Goal: Register for event/course

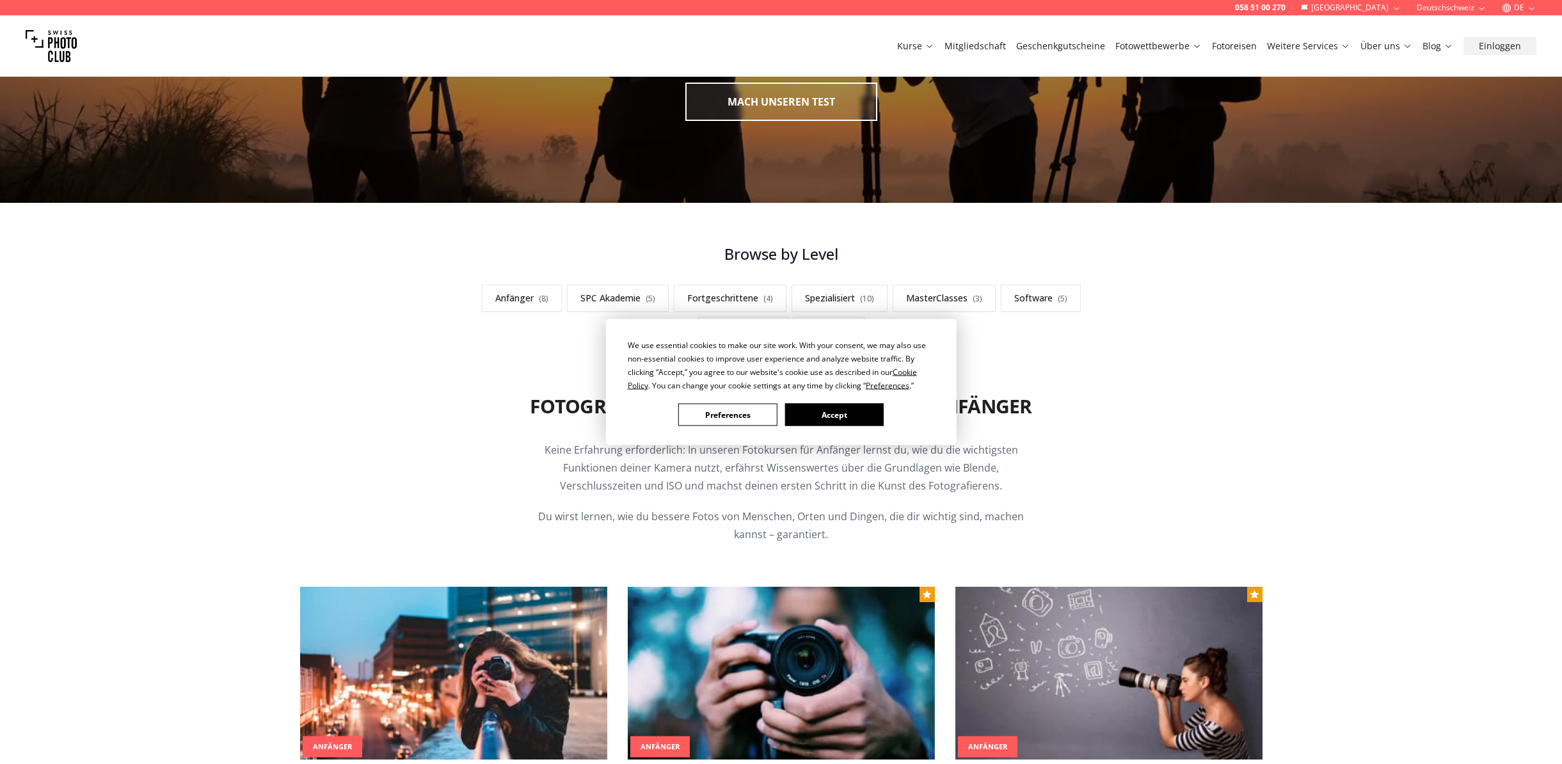
scroll to position [211, 0]
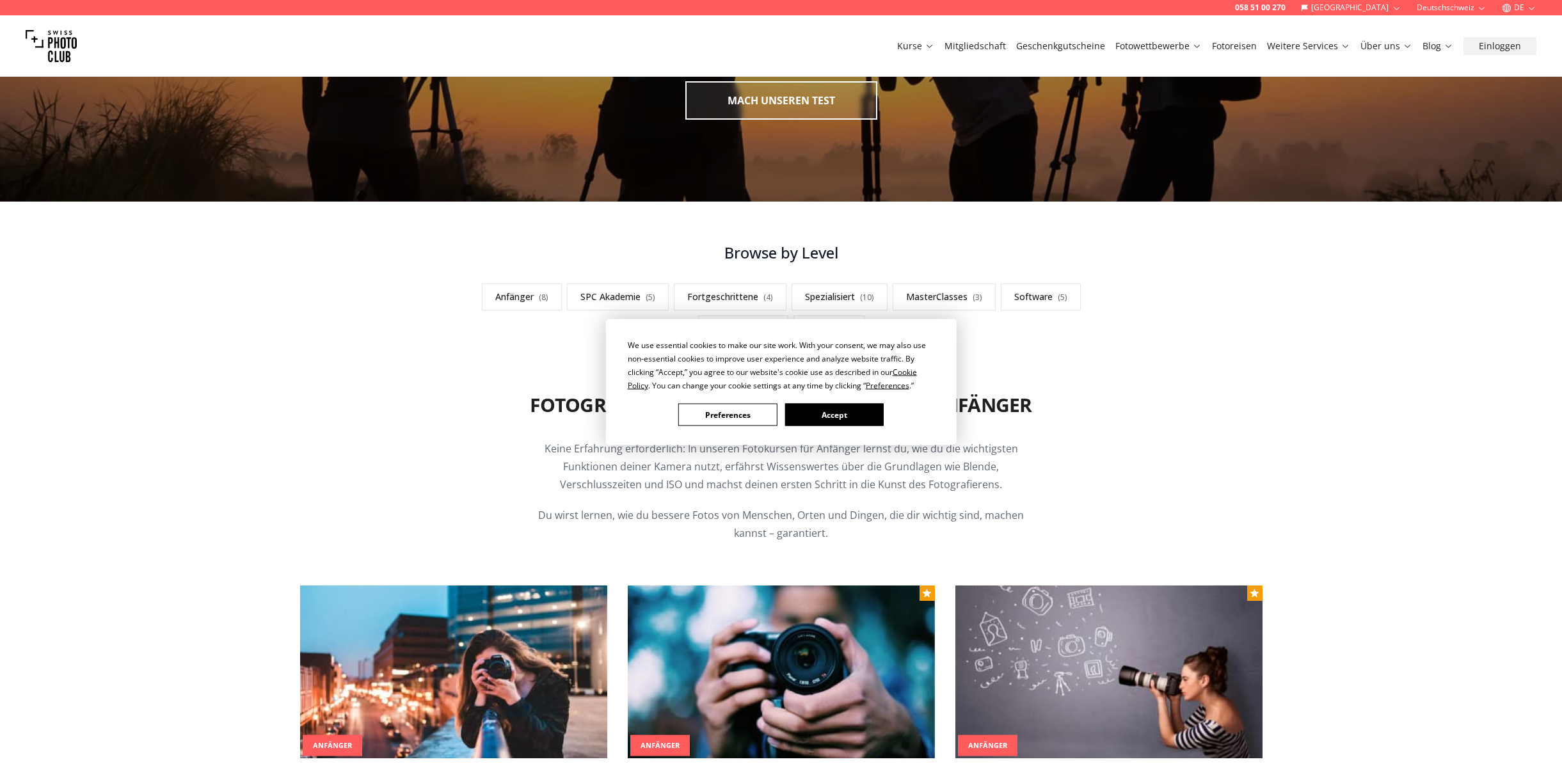
click at [727, 412] on button "Preferences" at bounding box center [728, 415] width 99 height 22
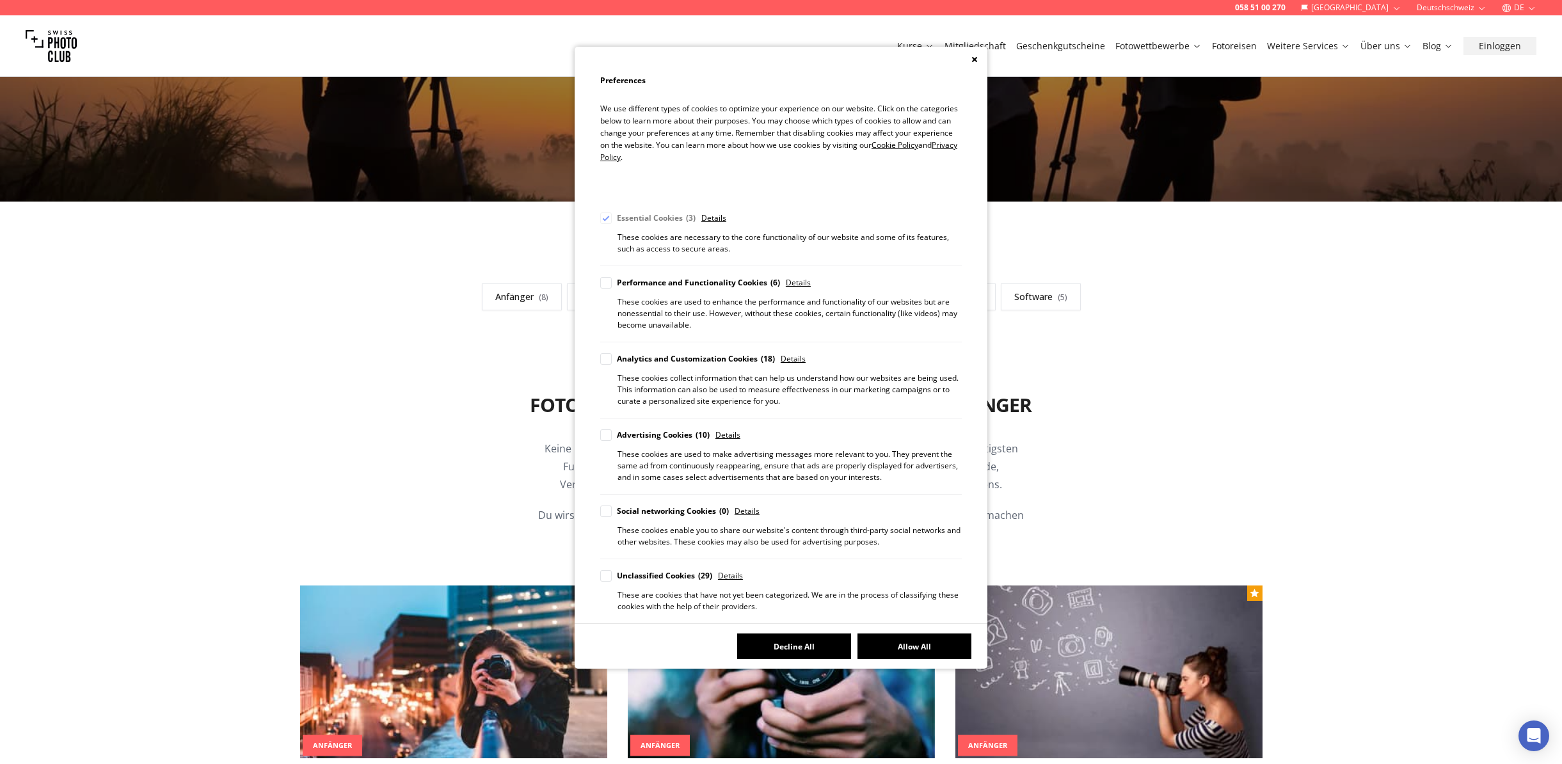
drag, startPoint x: 795, startPoint y: 645, endPoint x: 867, endPoint y: 636, distance: 73.0
click at [796, 645] on button "Decline All" at bounding box center [794, 647] width 114 height 26
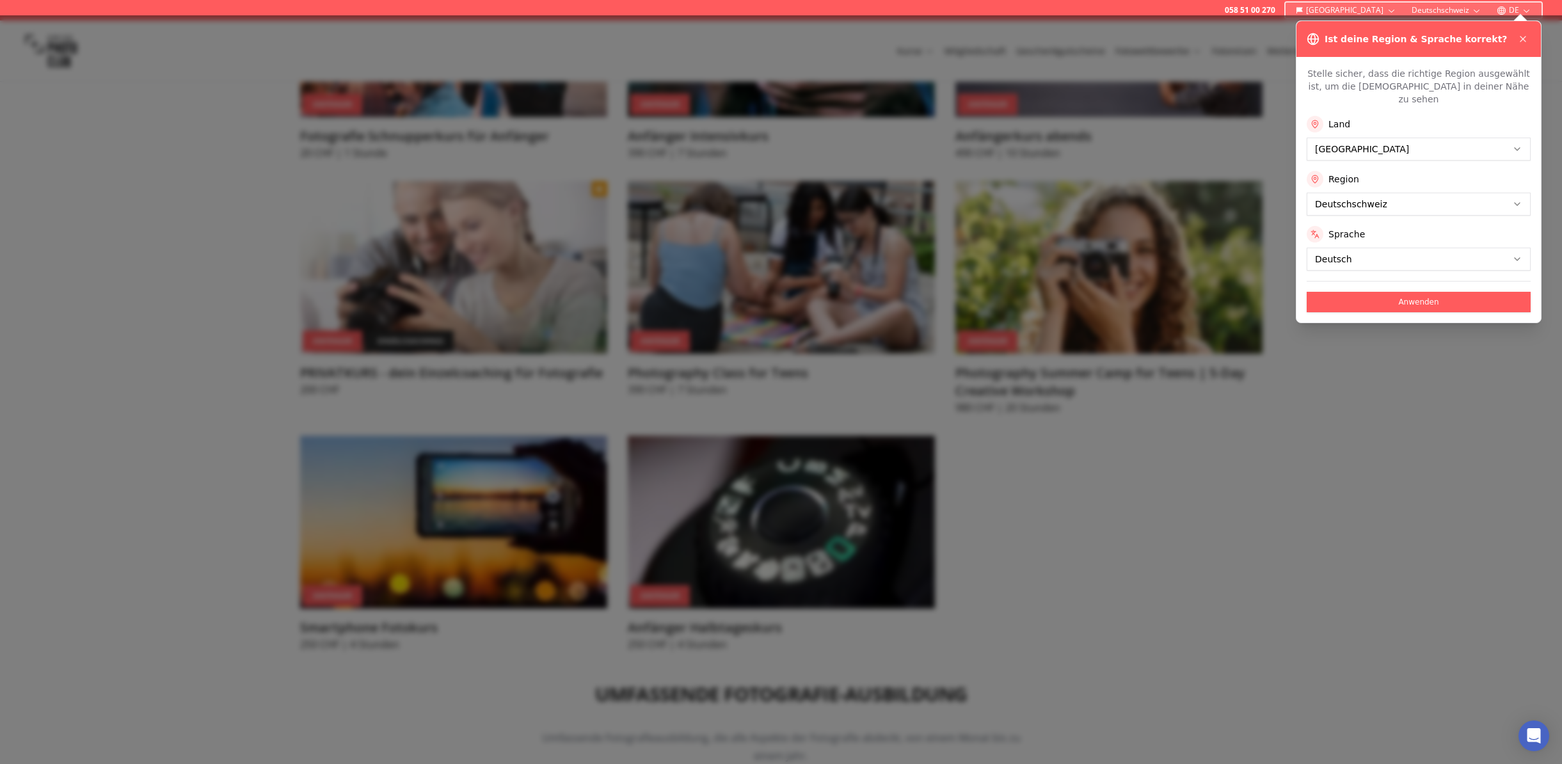
scroll to position [901, 0]
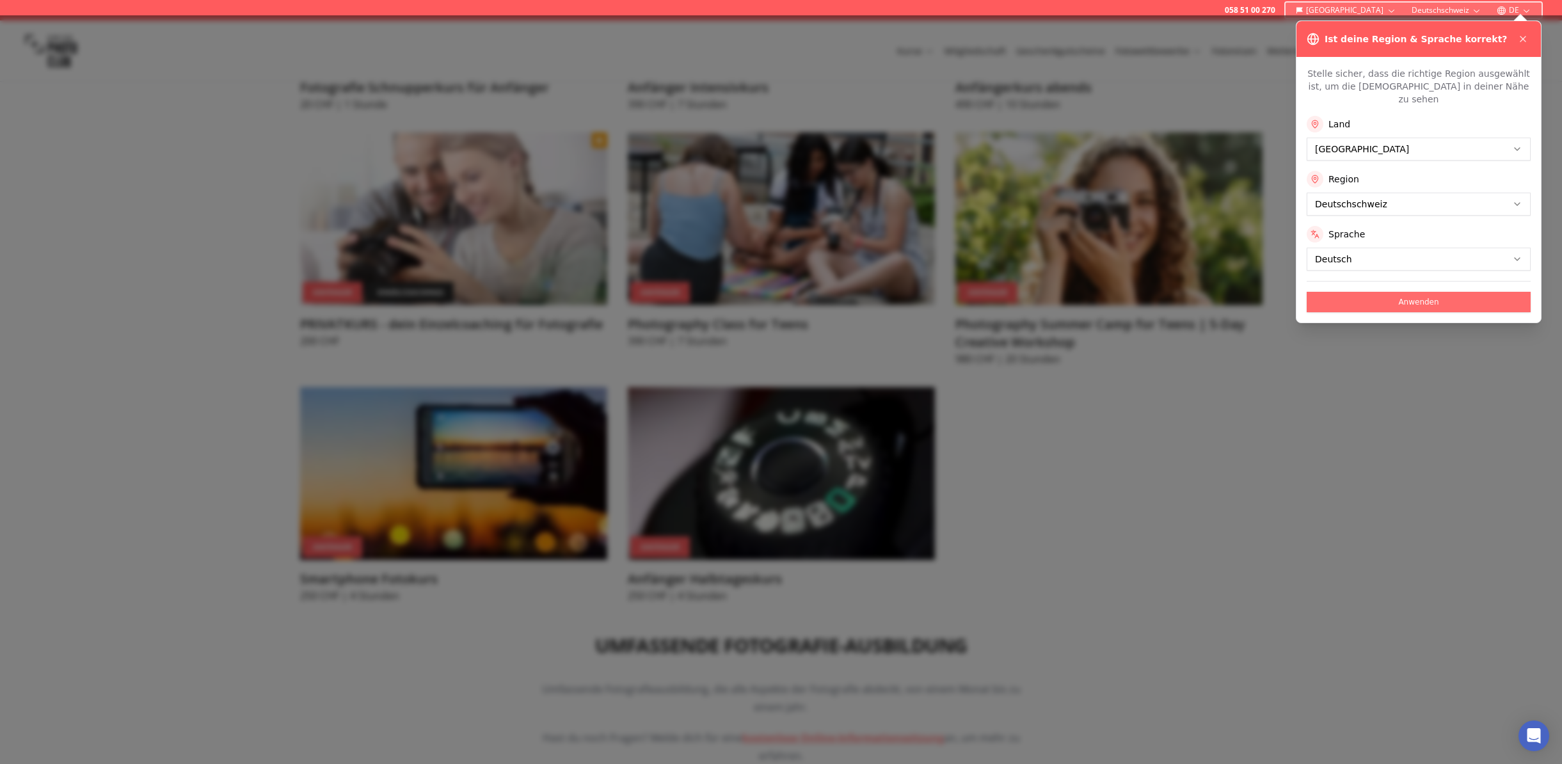
click at [1421, 292] on button "Anwenden" at bounding box center [1419, 302] width 224 height 20
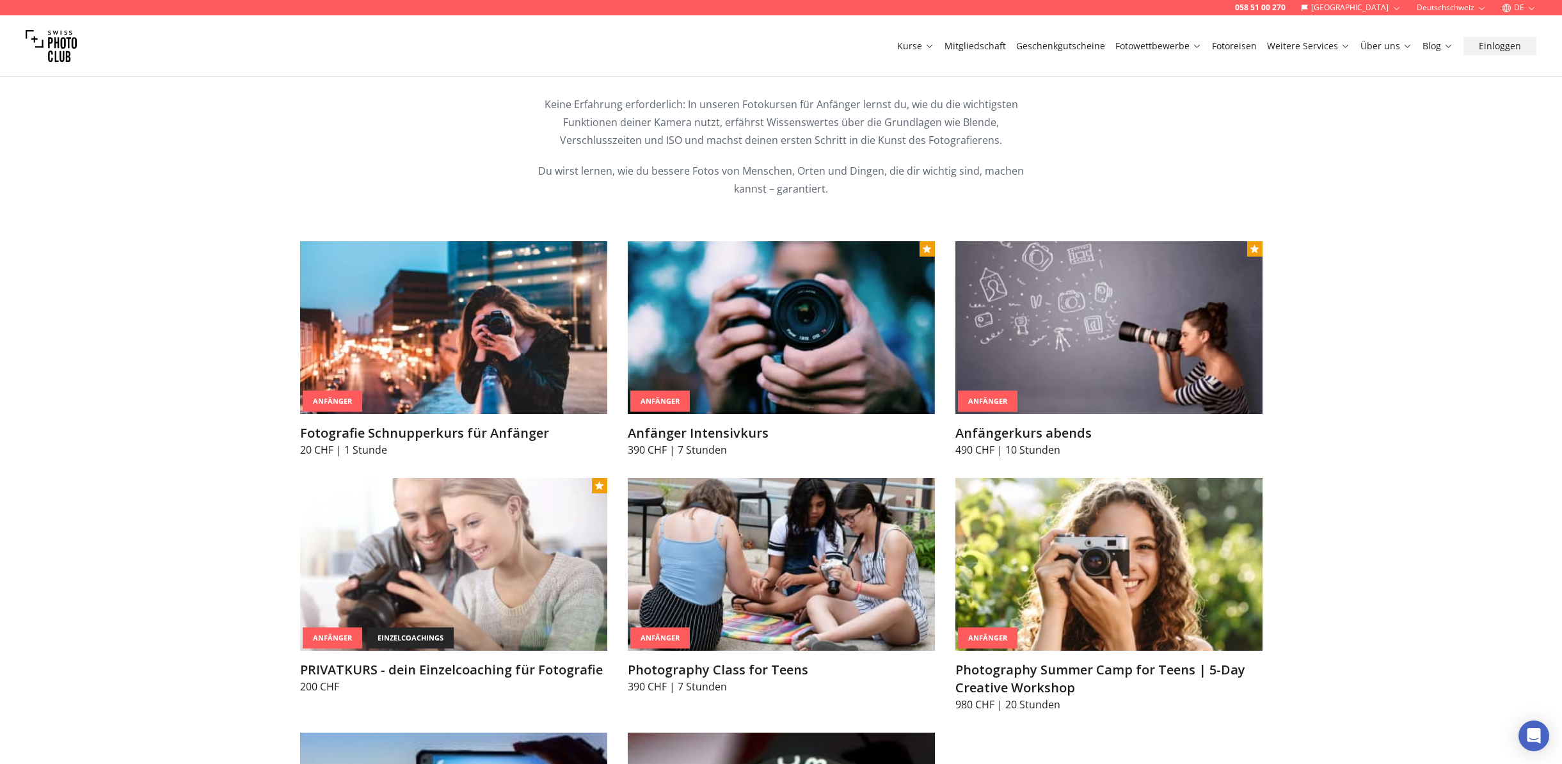
scroll to position [645, 0]
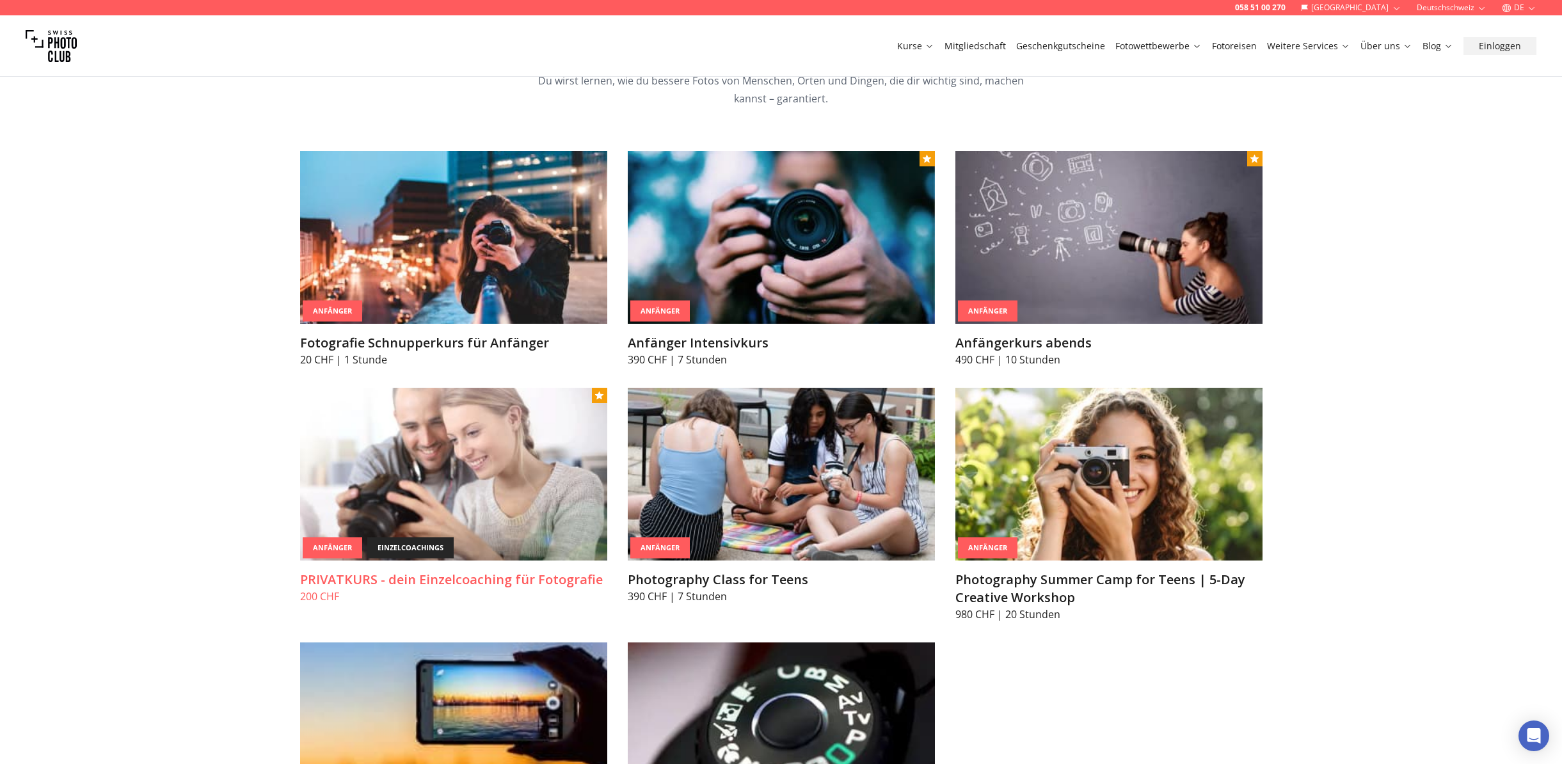
click at [419, 510] on img at bounding box center [453, 474] width 307 height 173
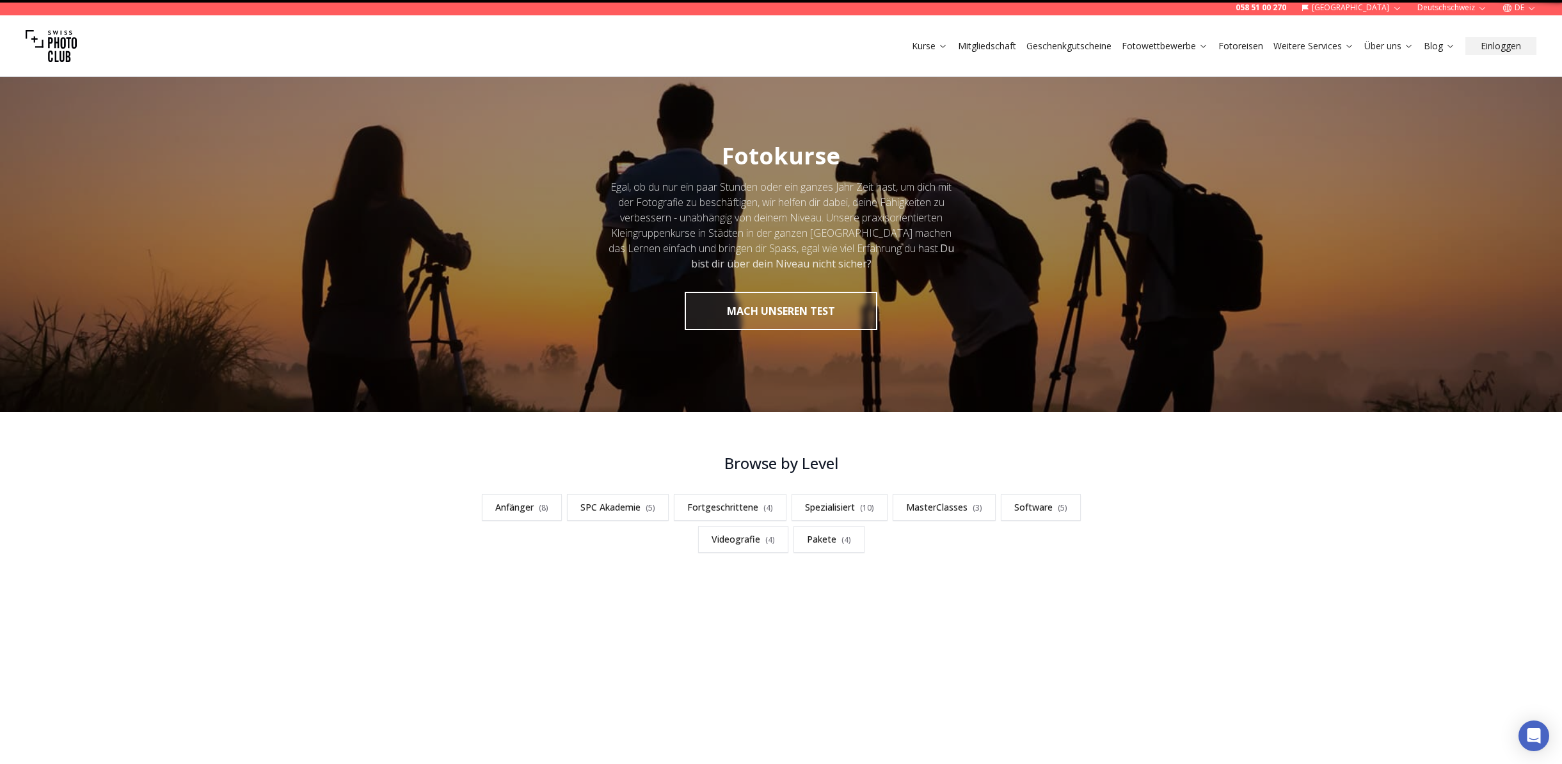
scroll to position [122, 0]
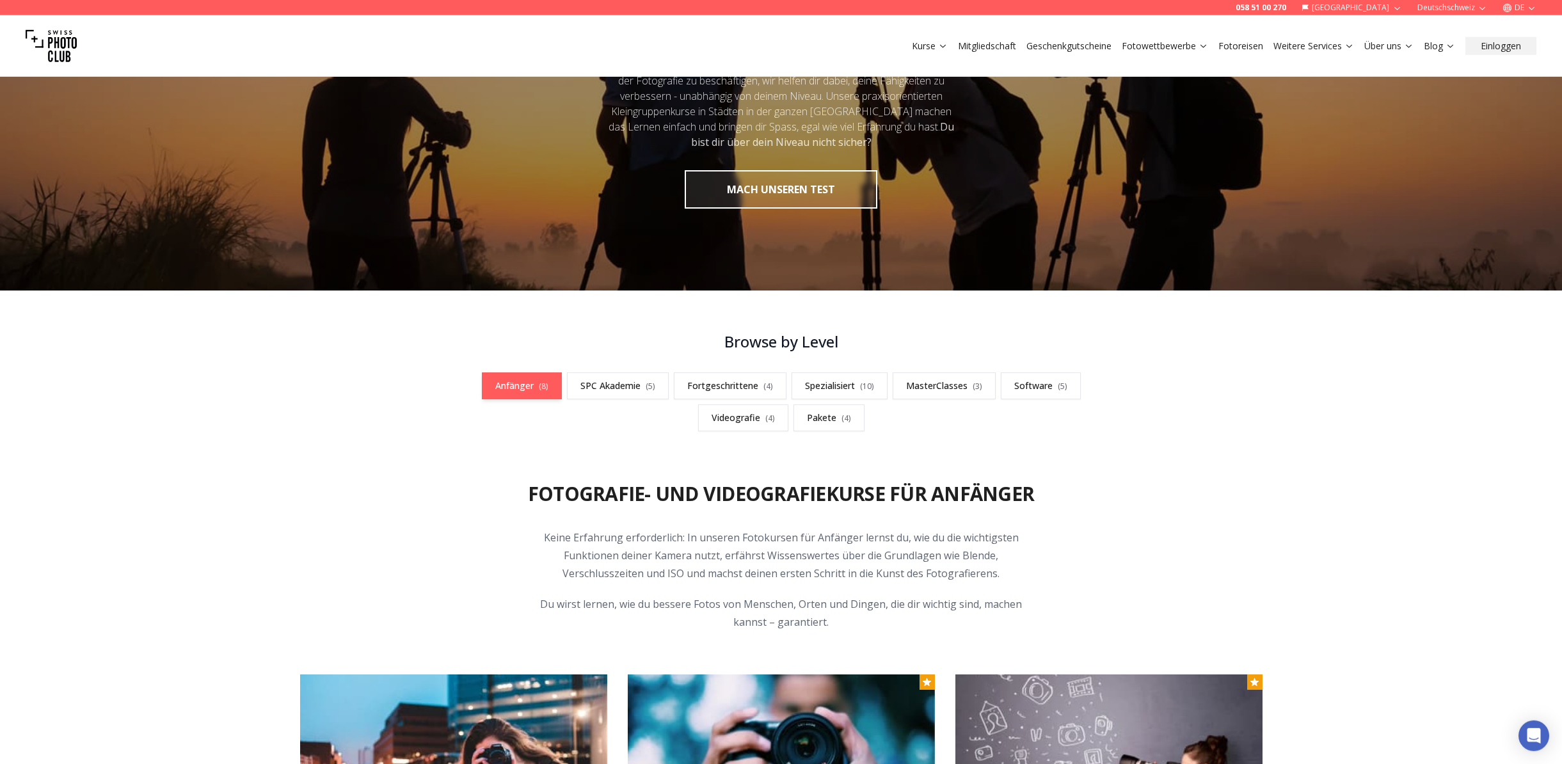
click at [517, 384] on link "Anfänger ( 8 )" at bounding box center [522, 386] width 80 height 27
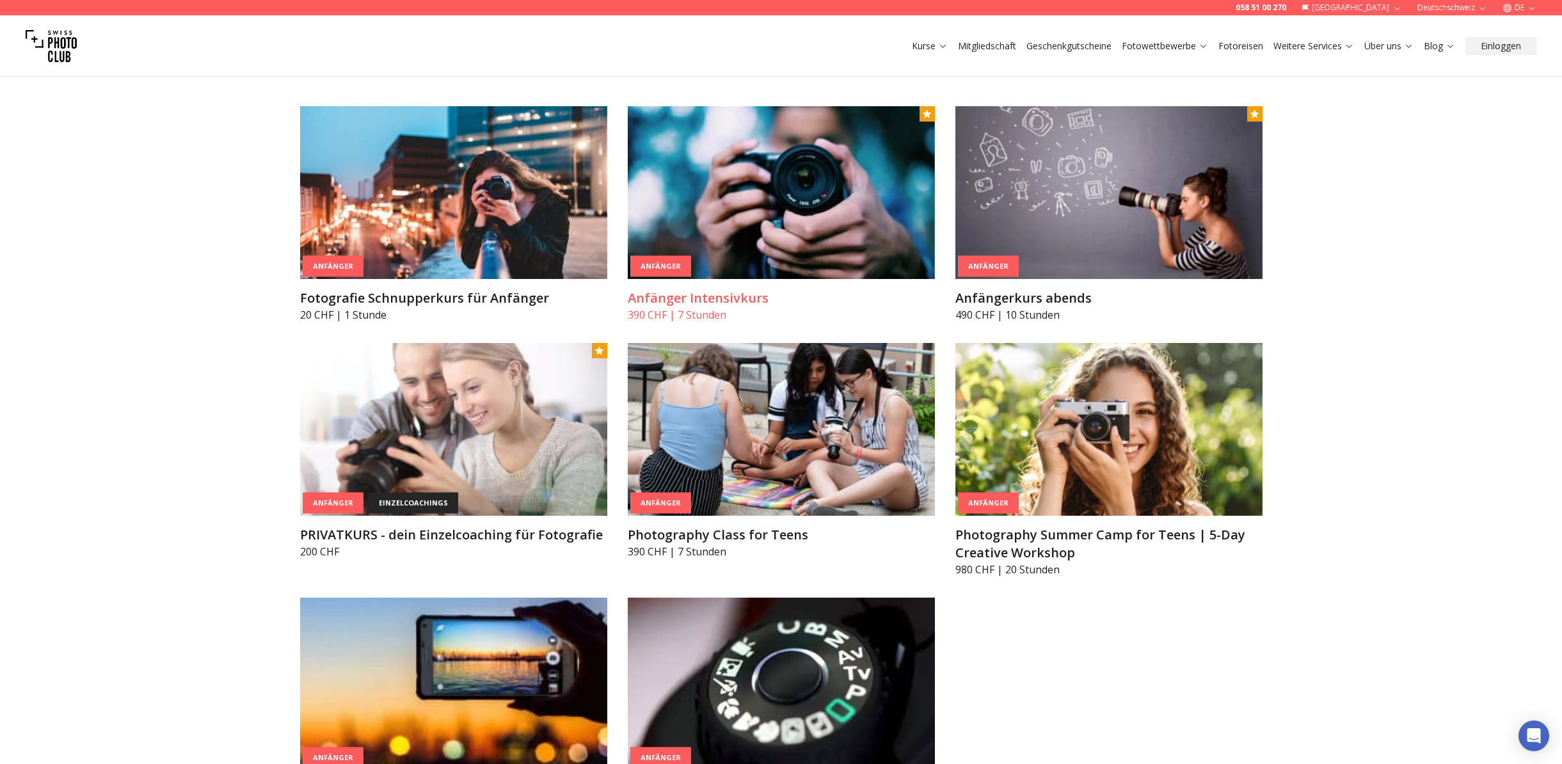
scroll to position [695, 0]
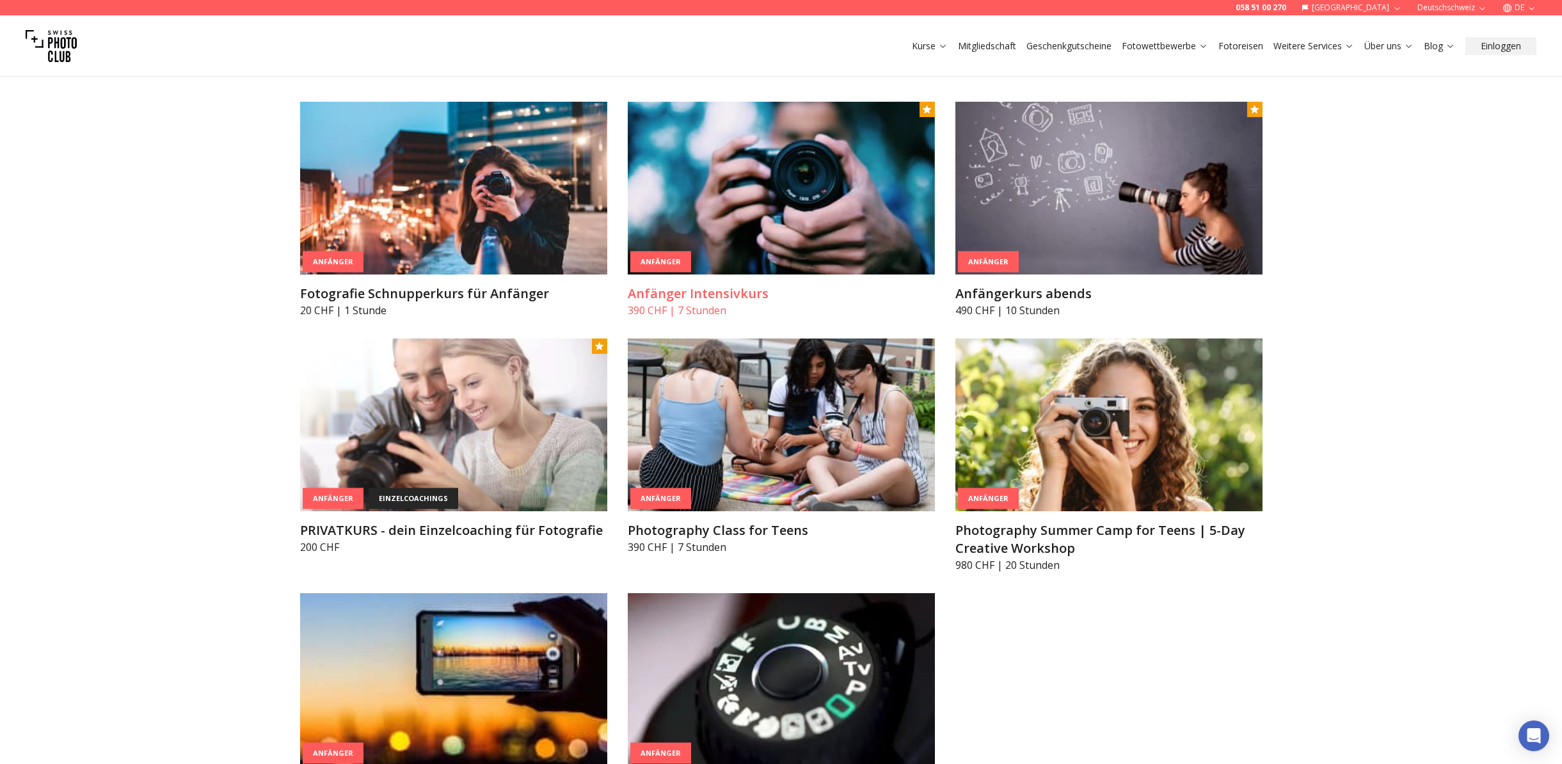
click at [741, 210] on img at bounding box center [781, 188] width 307 height 173
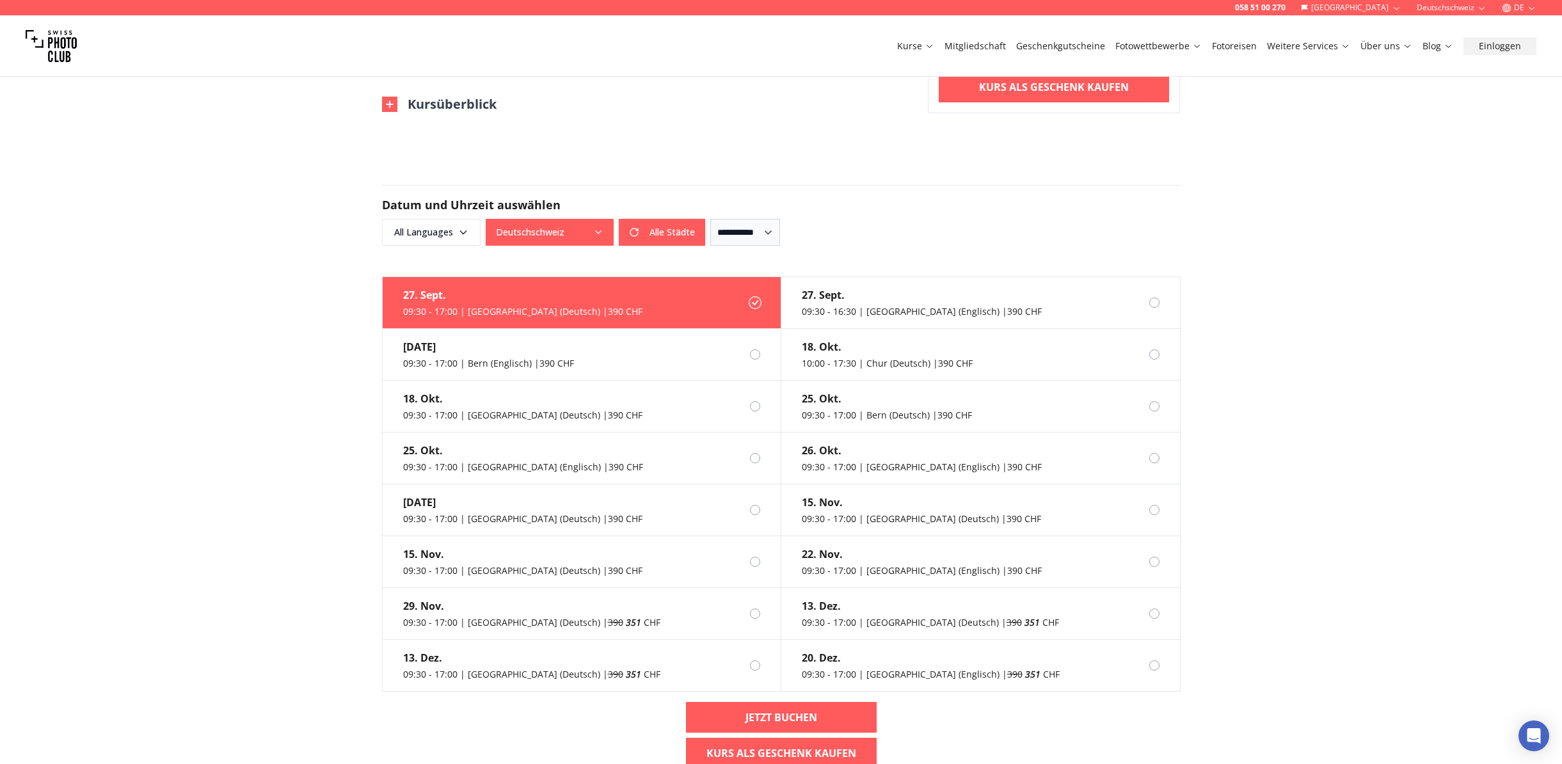
scroll to position [902, 0]
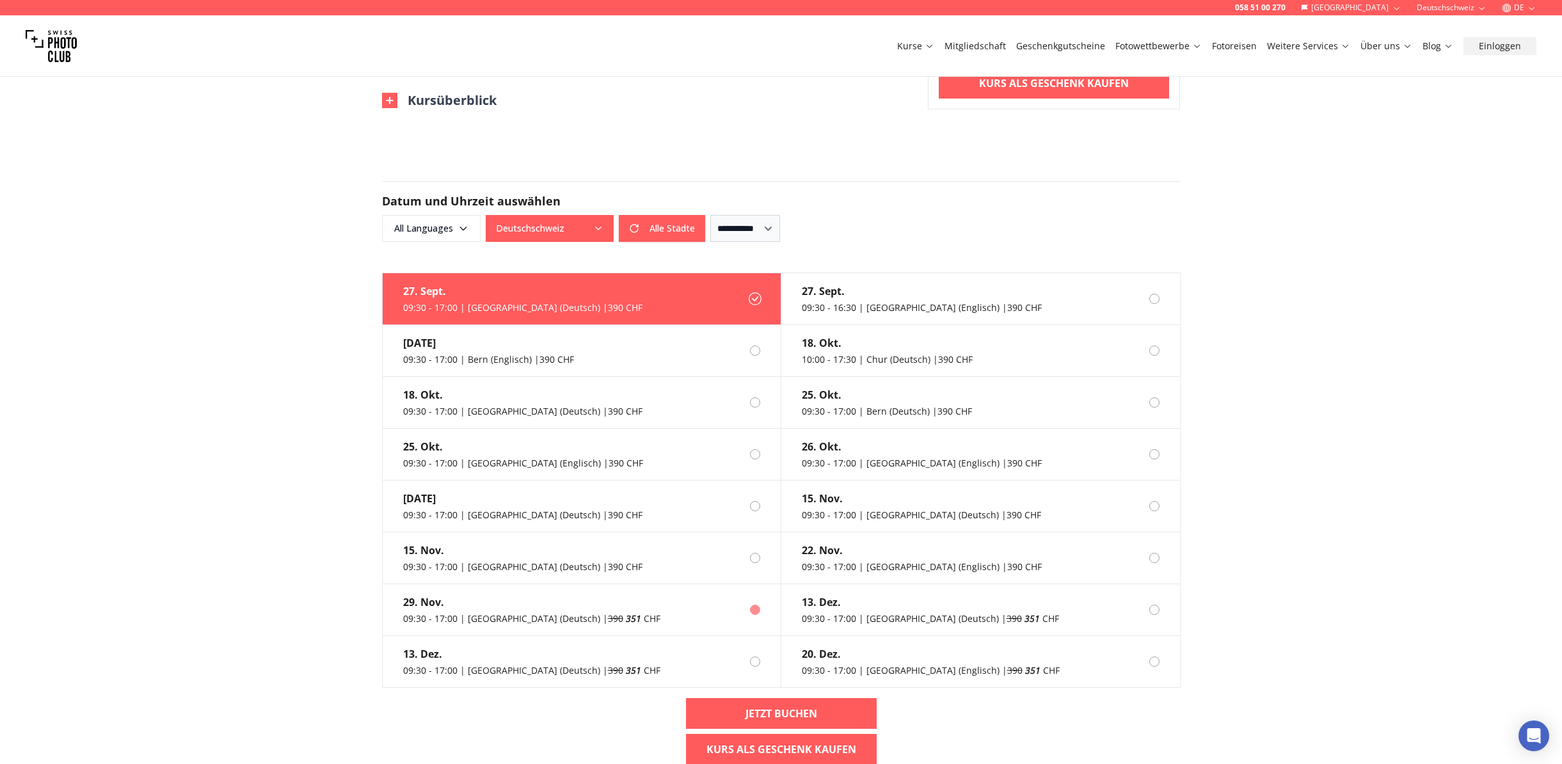
click at [469, 595] on div "29. Nov." at bounding box center [531, 602] width 257 height 15
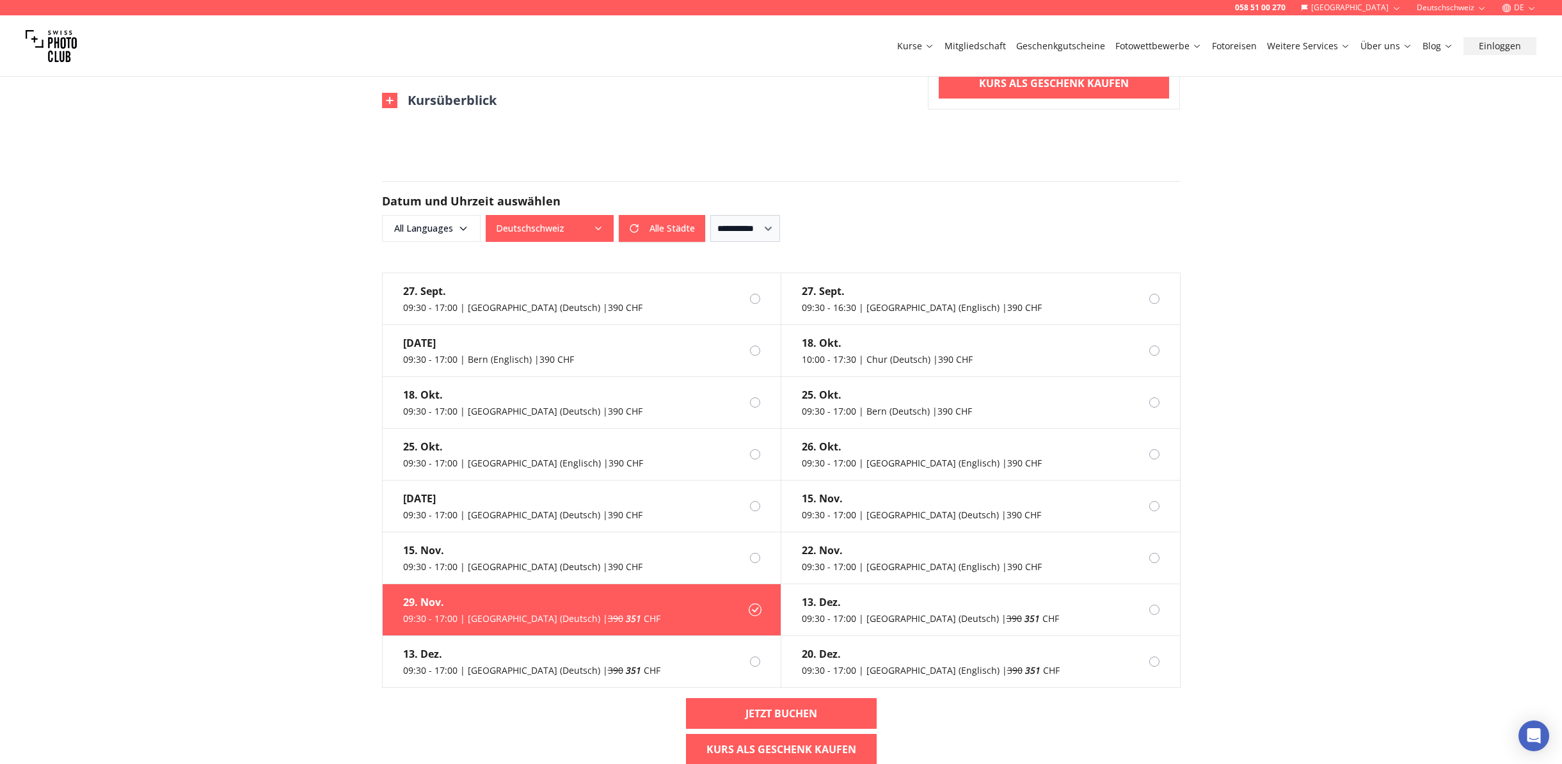
click at [74, 456] on div "058 51 00 270 Schweiz Deutschschweiz DE Kurse Mitgliedschaft Geschenkgutscheine…" at bounding box center [781, 486] width 1562 height 2776
